Goal: Information Seeking & Learning: Learn about a topic

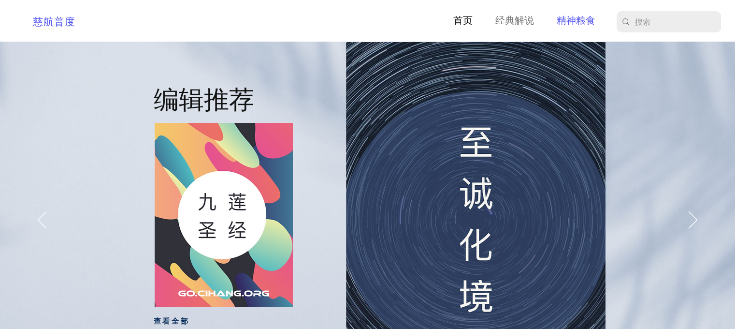
click at [569, 21] on p "精神粮食" at bounding box center [576, 21] width 48 height 15
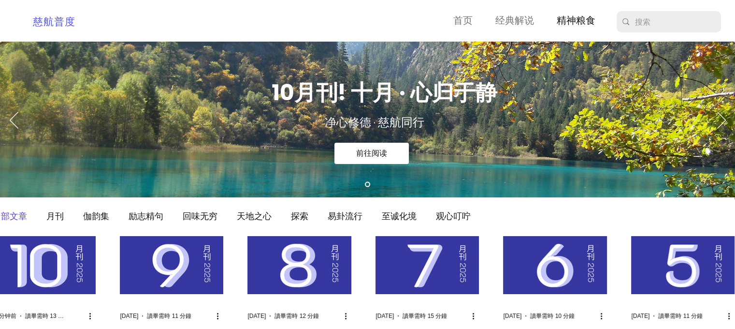
click at [37, 259] on img "部落格動態消息" at bounding box center [43, 265] width 103 height 58
click at [73, 264] on img "部落格動態消息" at bounding box center [43, 265] width 103 height 58
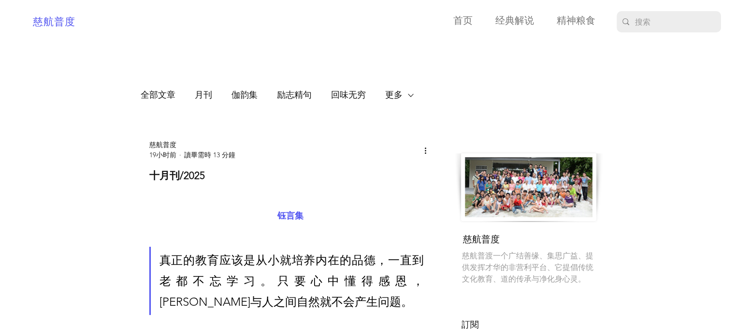
drag, startPoint x: 681, startPoint y: 0, endPoint x: 340, endPoint y: 36, distance: 342.2
click at [340, 38] on div at bounding box center [289, 21] width 297 height 39
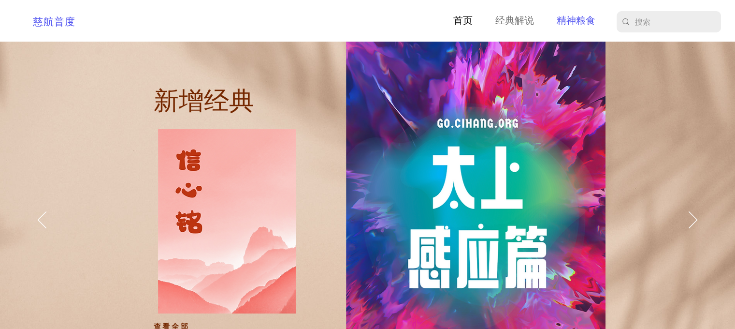
click at [592, 22] on p "精神粮食" at bounding box center [576, 21] width 48 height 15
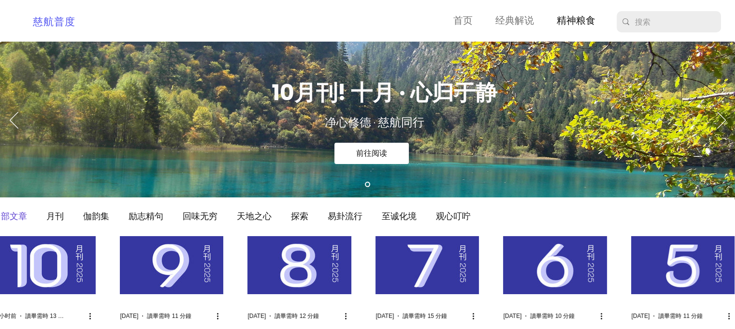
click at [63, 272] on img "部落格動態消息" at bounding box center [43, 265] width 103 height 58
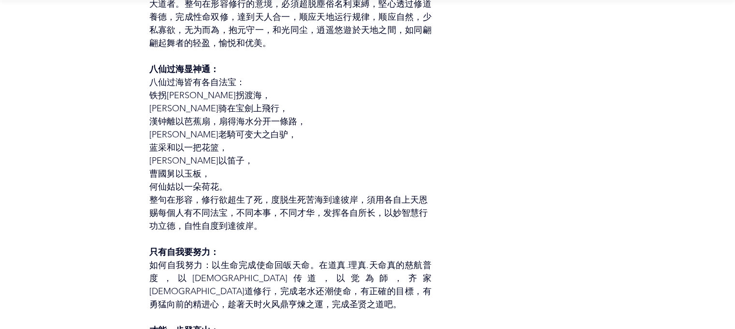
scroll to position [4672, 0]
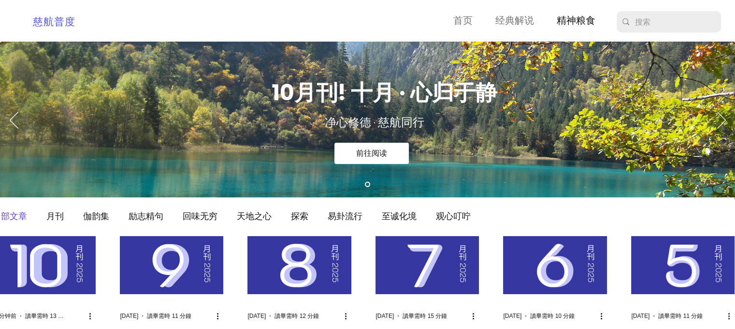
click at [180, 268] on img "部落格動態消息" at bounding box center [171, 265] width 103 height 58
click at [175, 270] on img "部落格動態消息" at bounding box center [171, 265] width 103 height 58
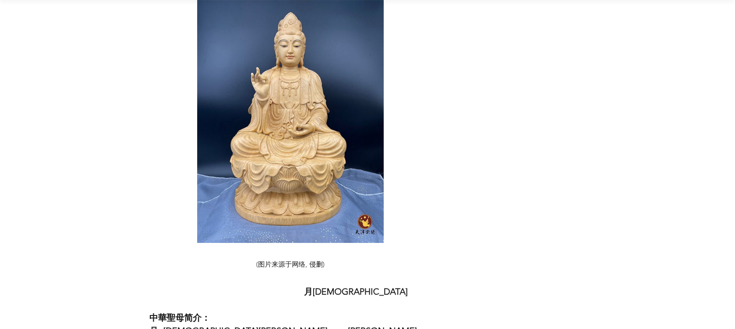
scroll to position [4188, 0]
